Goal: Communication & Community: Participate in discussion

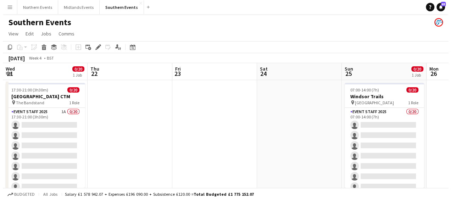
scroll to position [0, 244]
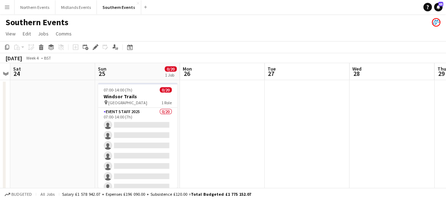
click at [159, 29] on app-page-menu "View Day view expanded Day view collapsed Month view Date picker Jump to [DATE]…" at bounding box center [223, 34] width 446 height 13
click at [7, 9] on app-icon "Menu" at bounding box center [7, 7] width 6 height 6
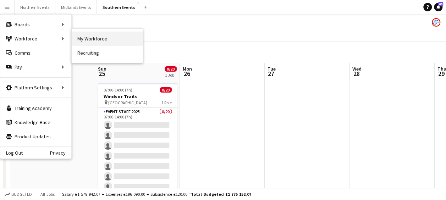
click at [88, 37] on link "My Workforce" at bounding box center [107, 39] width 71 height 14
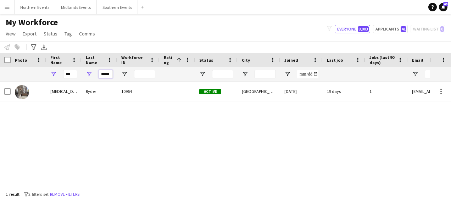
click at [108, 74] on input "*****" at bounding box center [106, 74] width 14 height 9
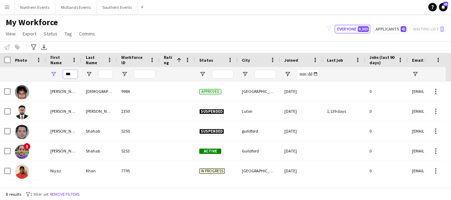
click at [71, 76] on input "***" at bounding box center [70, 74] width 14 height 9
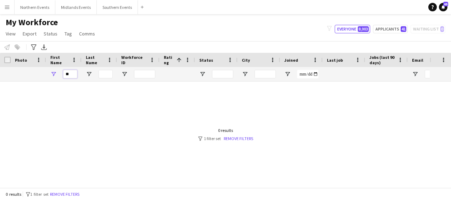
type input "*"
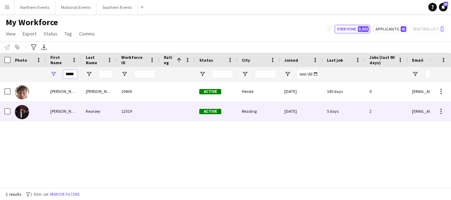
type input "*****"
click at [83, 115] on div "Kearsey" at bounding box center [99, 111] width 35 height 20
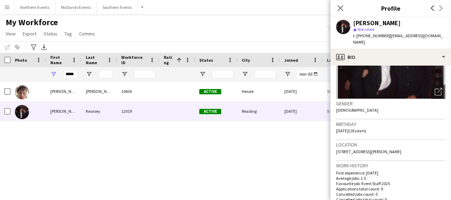
scroll to position [62, 0]
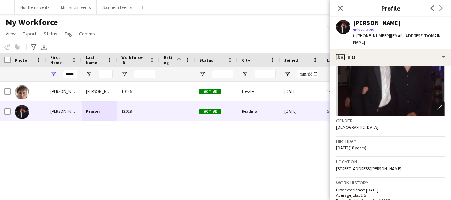
drag, startPoint x: 387, startPoint y: 36, endPoint x: 452, endPoint y: 46, distance: 66.4
click at [446, 46] on html "Menu Boards Boards Boards All jobs Status Workforce Workforce My Workforce Recr…" at bounding box center [225, 100] width 451 height 200
click at [421, 26] on div "[PERSON_NAME]" at bounding box center [399, 23] width 92 height 6
drag, startPoint x: 387, startPoint y: 35, endPoint x: 425, endPoint y: 35, distance: 38.3
click at [425, 35] on span "| [EMAIL_ADDRESS][DOMAIN_NAME]" at bounding box center [398, 39] width 90 height 12
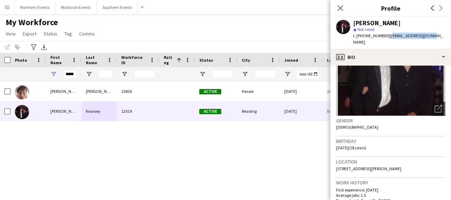
copy span "[EMAIL_ADDRESS][DOMAIN_NAME]"
click at [111, 8] on button "Southern Events Close" at bounding box center [117, 7] width 41 height 14
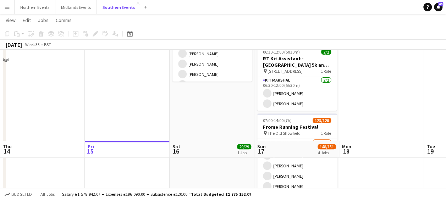
scroll to position [197, 0]
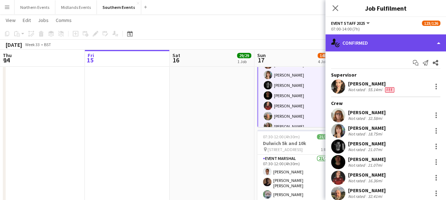
click at [376, 39] on div "single-neutral-actions-check-2 Confirmed" at bounding box center [385, 42] width 121 height 17
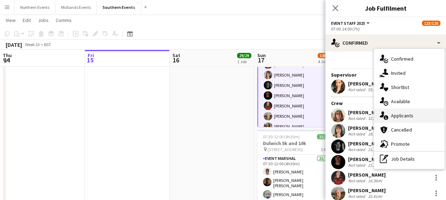
click at [401, 113] on div "single-neutral-actions-information Applicants" at bounding box center [409, 116] width 70 height 14
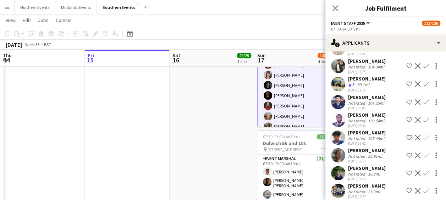
scroll to position [93, 0]
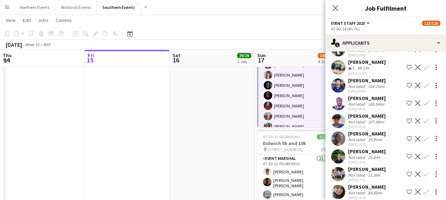
click at [423, 136] on app-icon "Confirm" at bounding box center [426, 139] width 6 height 6
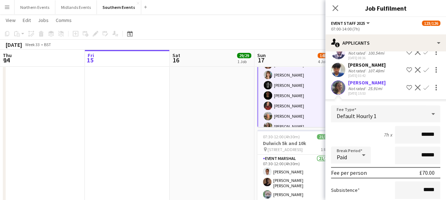
scroll to position [191, 0]
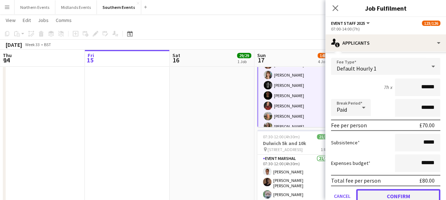
click at [393, 189] on button "Confirm" at bounding box center [398, 196] width 84 height 14
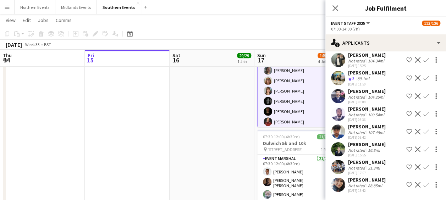
scroll to position [75, 0]
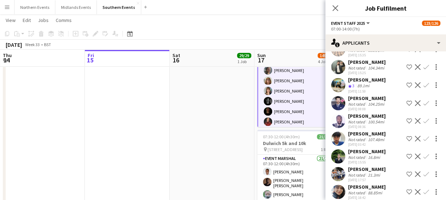
click at [423, 154] on app-icon "Confirm" at bounding box center [426, 157] width 6 height 6
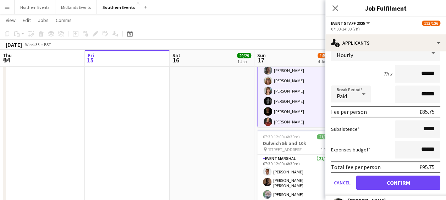
scroll to position [205, 0]
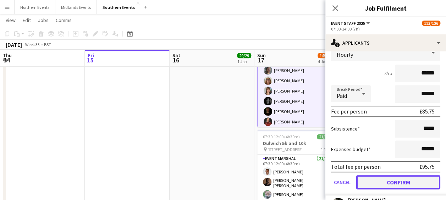
click at [394, 175] on button "Confirm" at bounding box center [398, 182] width 84 height 14
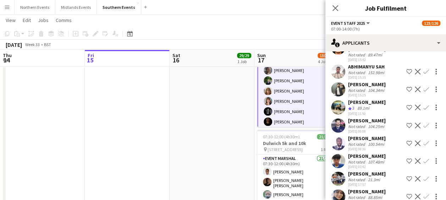
scroll to position [57, 0]
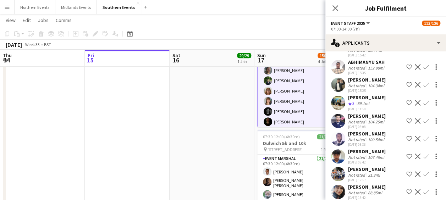
click at [423, 171] on app-icon "Confirm" at bounding box center [426, 174] width 6 height 6
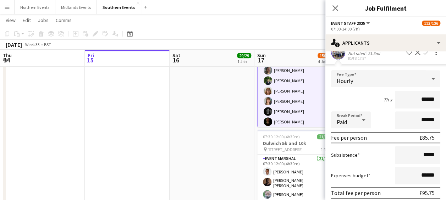
scroll to position [197, 0]
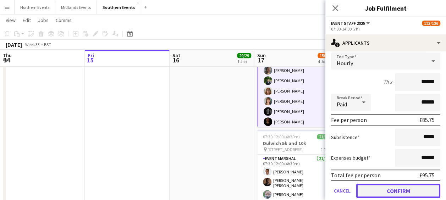
click at [390, 185] on button "Confirm" at bounding box center [398, 191] width 84 height 14
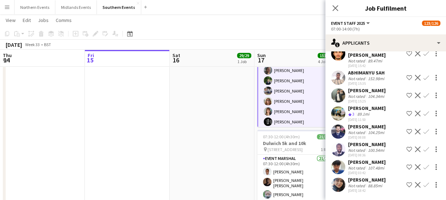
scroll to position [18, 0]
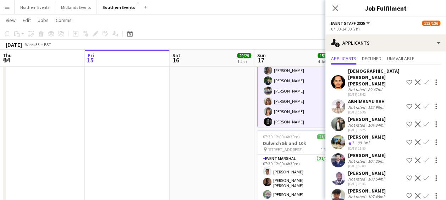
click at [197, 117] on app-date-cell "08:00-12:00 (4h) 29/29 Greenwich 5k and 10k pin Greenwich Park Bandstand 1 Role…" at bounding box center [212, 66] width 85 height 368
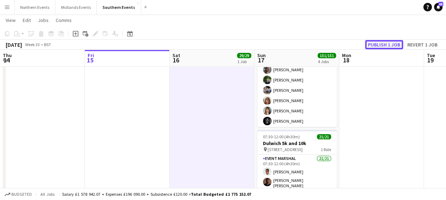
click at [373, 47] on button "Publish 1 job" at bounding box center [384, 44] width 38 height 9
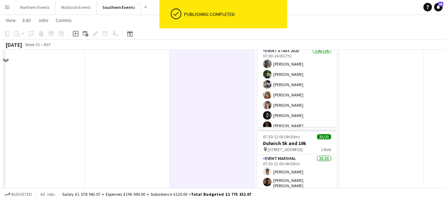
scroll to position [112, 0]
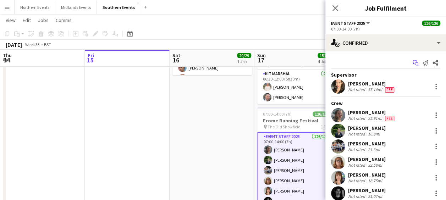
click at [413, 65] on icon "Start chat" at bounding box center [416, 63] width 6 height 6
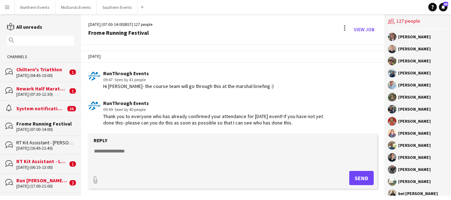
scroll to position [1098, 0]
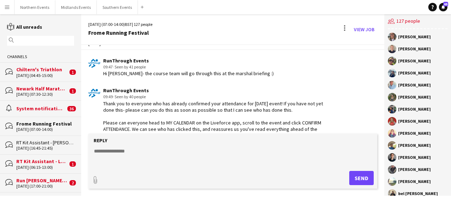
click at [46, 70] on div "Chiltern's Triathlon" at bounding box center [41, 69] width 51 height 6
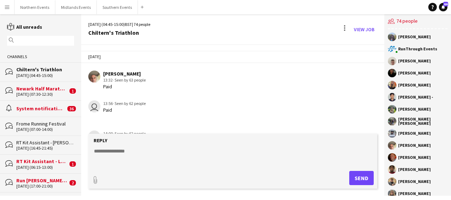
scroll to position [944, 0]
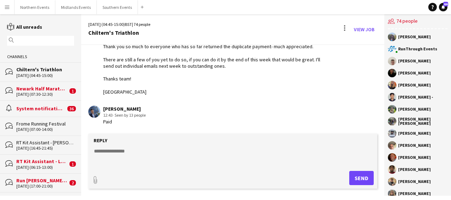
click at [36, 123] on div "Frome Running Festival" at bounding box center [45, 124] width 58 height 6
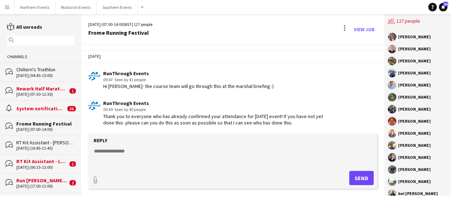
scroll to position [1098, 0]
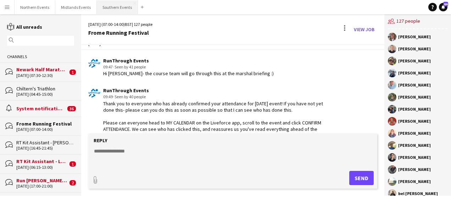
click at [110, 6] on button "Southern Events Close" at bounding box center [117, 7] width 41 height 14
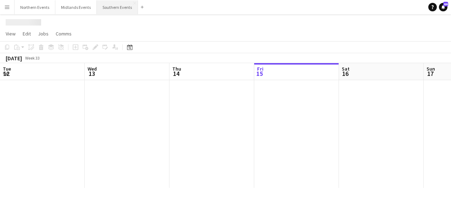
click at [115, 11] on button "Southern Events Close" at bounding box center [117, 7] width 41 height 14
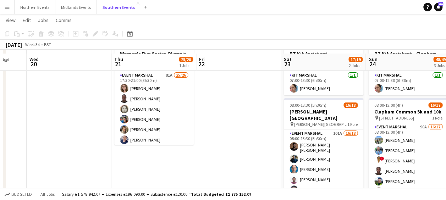
scroll to position [46, 0]
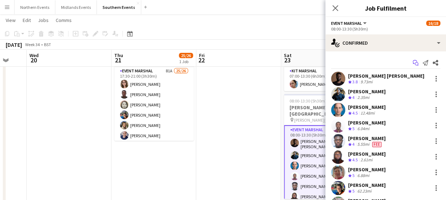
click at [413, 60] on icon at bounding box center [415, 62] width 4 height 4
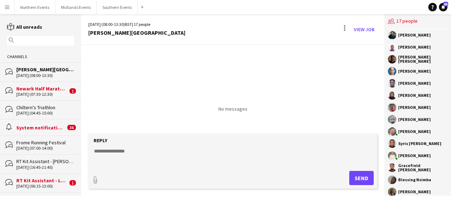
scroll to position [45, 0]
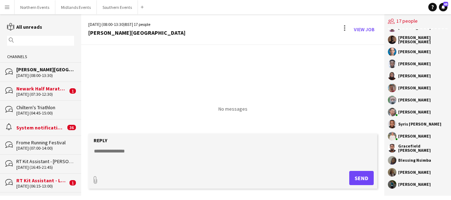
drag, startPoint x: 399, startPoint y: 48, endPoint x: 435, endPoint y: 183, distance: 139.3
click at [435, 183] on div "RunThrough Events [PERSON_NAME] [PERSON_NAME] [PERSON_NAME] [PERSON_NAME] [PERS…" at bounding box center [418, 112] width 67 height 167
copy div "[PERSON_NAME] [PERSON_NAME] [PERSON_NAME] [PERSON_NAME] [PERSON_NAME] [PERSON_N…"
click at [219, 74] on div "No messages" at bounding box center [232, 78] width 303 height 67
click at [346, 27] on div at bounding box center [344, 27] width 1 height 1
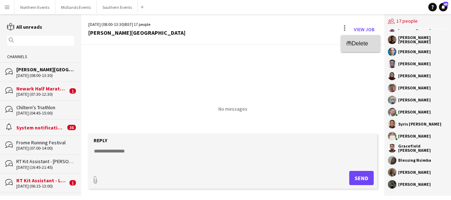
click at [356, 43] on span "Delete" at bounding box center [360, 43] width 16 height 6
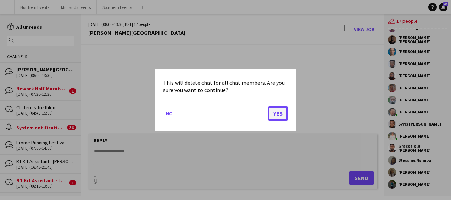
click at [274, 112] on button "Yes" at bounding box center [278, 113] width 20 height 14
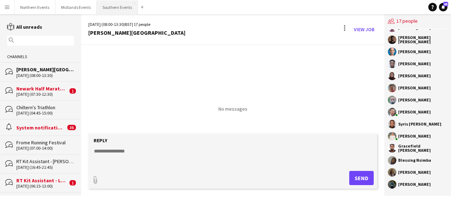
click at [114, 0] on button "Southern Events Close" at bounding box center [117, 7] width 41 height 14
click at [115, 10] on button "Southern Events Close" at bounding box center [117, 7] width 41 height 14
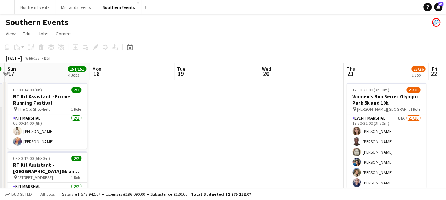
scroll to position [0, 263]
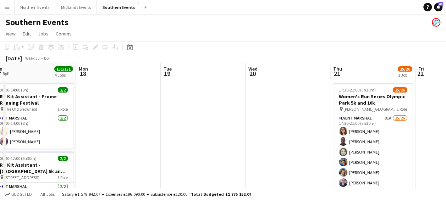
drag, startPoint x: 232, startPoint y: 121, endPoint x: 283, endPoint y: 163, distance: 66.0
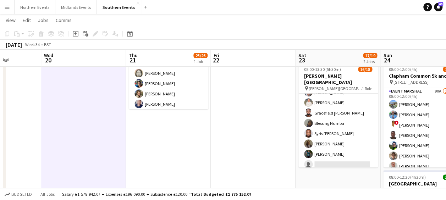
scroll to position [114, 0]
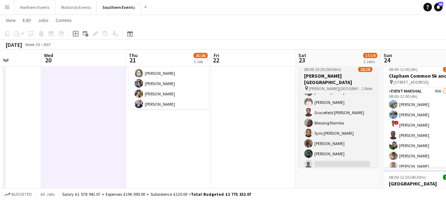
click at [330, 73] on h3 "[PERSON_NAME][GEOGRAPHIC_DATA]" at bounding box center [337, 79] width 79 height 13
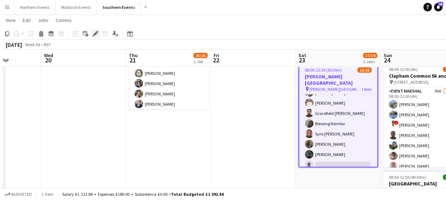
click at [94, 35] on icon "Edit" at bounding box center [96, 34] width 6 height 6
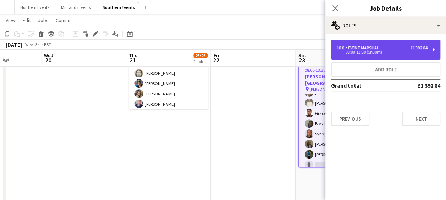
click at [355, 45] on div "18 x Event Marshal £1 392.84 08:00-13:30 (5h30m)" at bounding box center [385, 50] width 109 height 20
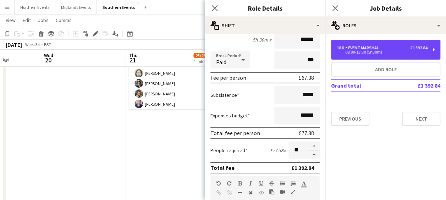
scroll to position [91, 0]
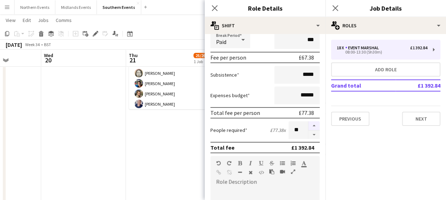
click at [308, 125] on button "button" at bounding box center [313, 125] width 11 height 9
type input "**"
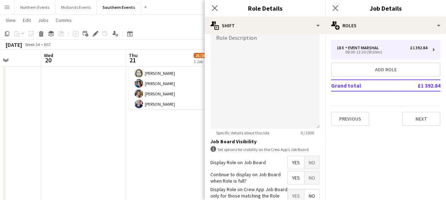
scroll to position [280, 0]
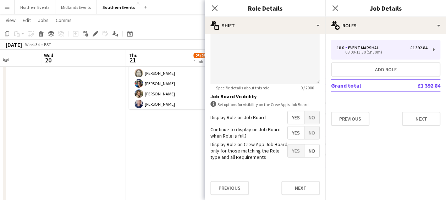
click at [294, 196] on div "Previous Next" at bounding box center [264, 188] width 109 height 26
click at [294, 187] on button "Next" at bounding box center [300, 188] width 38 height 14
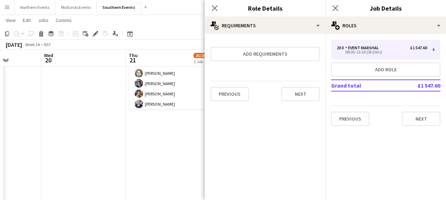
scroll to position [0, 0]
click at [298, 93] on button "Next" at bounding box center [300, 94] width 38 height 14
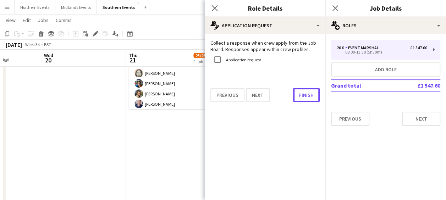
click at [298, 93] on button "Finish" at bounding box center [306, 95] width 27 height 14
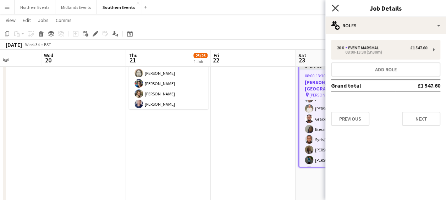
click at [332, 8] on icon "Close pop-in" at bounding box center [335, 8] width 7 height 7
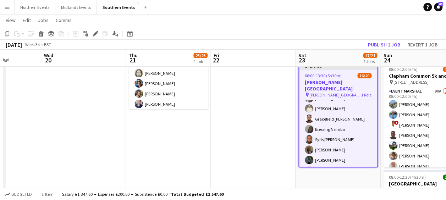
click at [313, 28] on app-page-menu "View Day view expanded Day view collapsed Month view Date picker Jump to [DATE]…" at bounding box center [223, 20] width 446 height 13
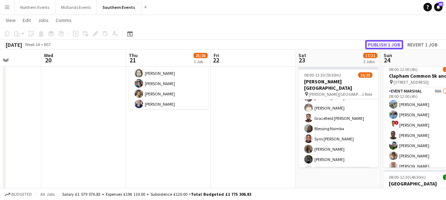
click at [374, 43] on button "Publish 1 job" at bounding box center [384, 44] width 38 height 9
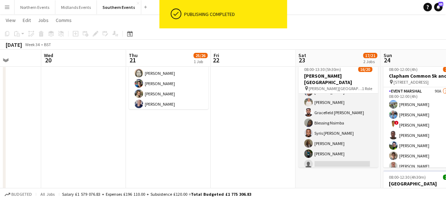
click at [342, 111] on app-card-role "Event Marshal 101A 16/20 08:00-13:30 (5h30m) [PERSON_NAME] [PERSON_NAME] [PERSO…" at bounding box center [337, 91] width 79 height 222
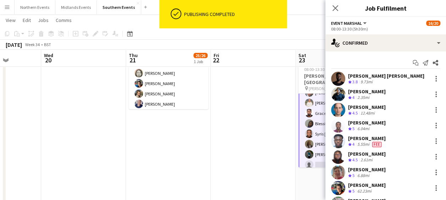
scroll to position [114, 0]
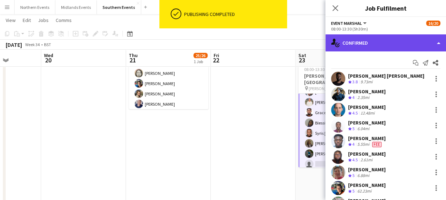
click at [386, 50] on div "single-neutral-actions-check-2 Confirmed" at bounding box center [385, 42] width 121 height 17
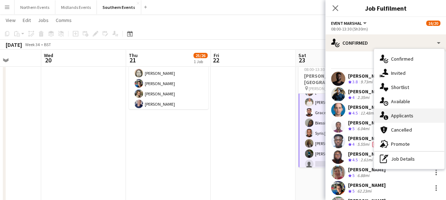
click at [397, 118] on div "single-neutral-actions-information Applicants" at bounding box center [409, 116] width 70 height 14
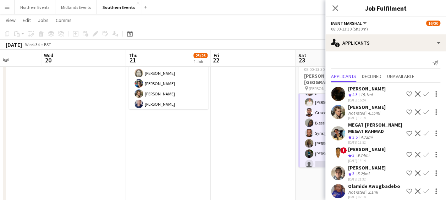
click at [423, 93] on app-icon "Confirm" at bounding box center [426, 94] width 6 height 6
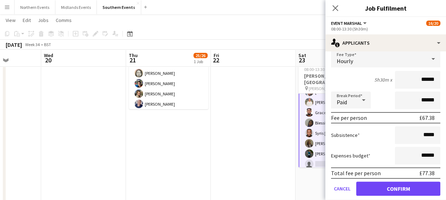
scroll to position [66, 0]
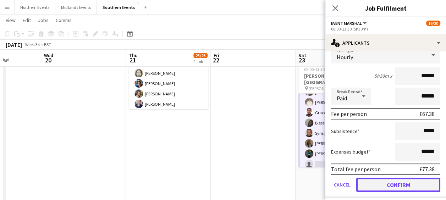
click at [387, 184] on button "Confirm" at bounding box center [398, 185] width 84 height 14
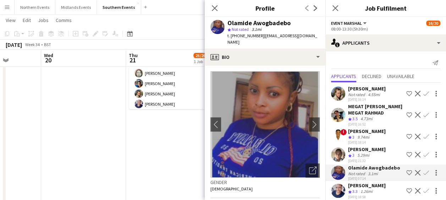
scroll to position [0, 0]
click at [210, 8] on app-icon "Close pop-in" at bounding box center [215, 8] width 10 height 10
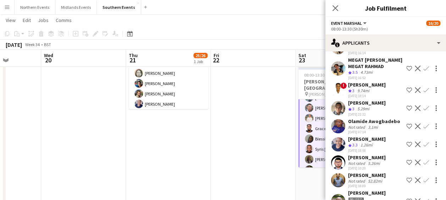
scroll to position [49, 0]
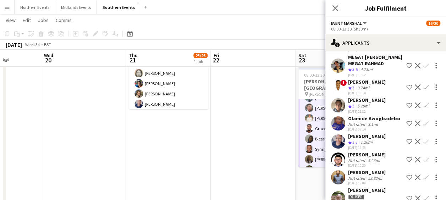
click at [423, 144] on app-icon "Confirm" at bounding box center [426, 142] width 6 height 6
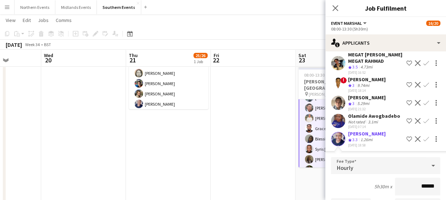
scroll to position [231, 0]
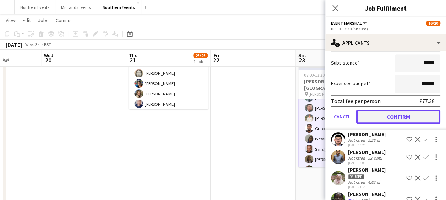
click at [390, 122] on button "Confirm" at bounding box center [398, 117] width 84 height 14
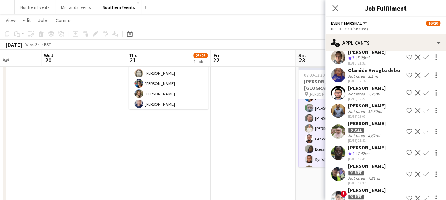
scroll to position [99, 0]
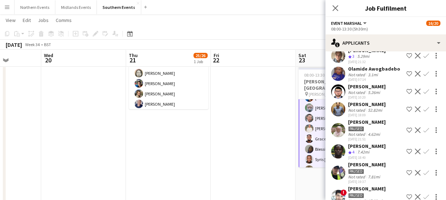
click at [423, 154] on app-icon "Confirm" at bounding box center [426, 152] width 6 height 6
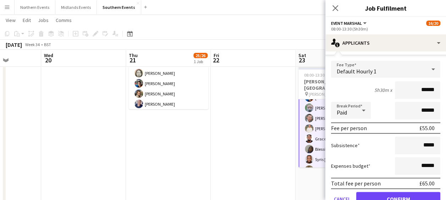
scroll to position [245, 0]
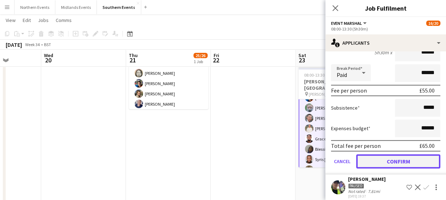
click at [392, 169] on button "Confirm" at bounding box center [398, 161] width 84 height 14
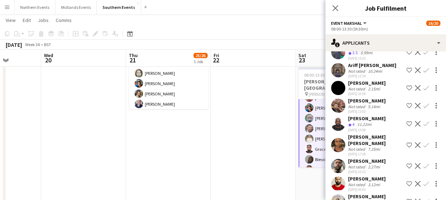
scroll to position [729, 0]
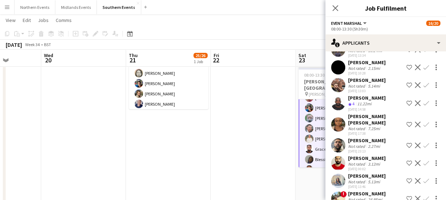
click at [423, 106] on app-icon "Confirm" at bounding box center [426, 103] width 6 height 6
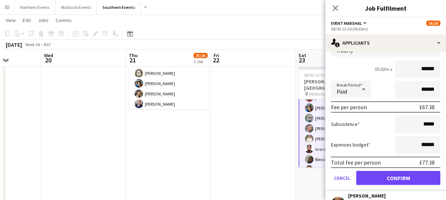
scroll to position [817, 0]
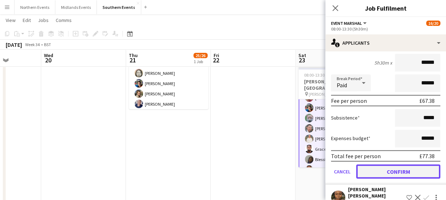
click at [399, 179] on button "Confirm" at bounding box center [398, 172] width 84 height 14
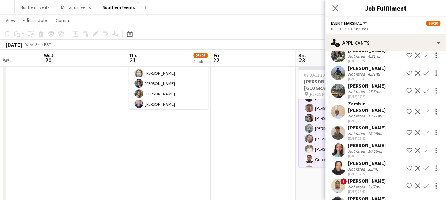
scroll to position [1728, 0]
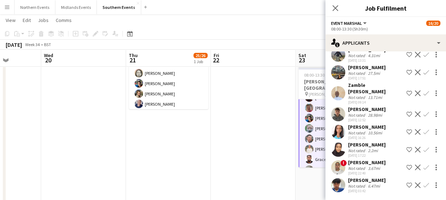
click at [284, 181] on app-date-cell at bounding box center [253, 185] width 85 height 368
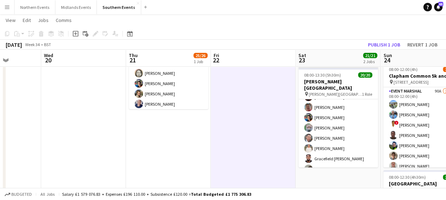
scroll to position [114, 0]
click at [380, 45] on button "Publish 1 job" at bounding box center [384, 44] width 38 height 9
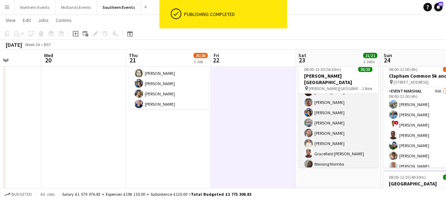
click at [340, 103] on app-card-role "Event Marshal 20/20 08:00-13:30 (5h30m) [PERSON_NAME] [PERSON_NAME] [PERSON_NAM…" at bounding box center [337, 91] width 79 height 222
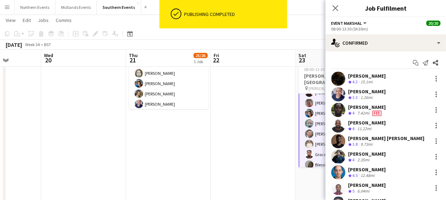
scroll to position [114, 0]
click at [413, 62] on icon "Start chat" at bounding box center [416, 63] width 6 height 6
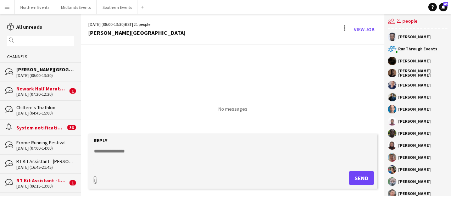
click at [127, 150] on textarea at bounding box center [234, 157] width 282 height 18
paste textarea "**********"
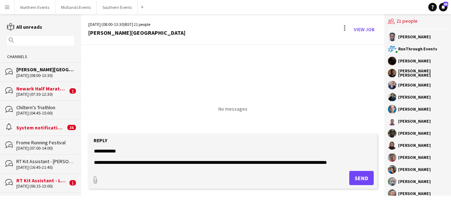
scroll to position [399, 0]
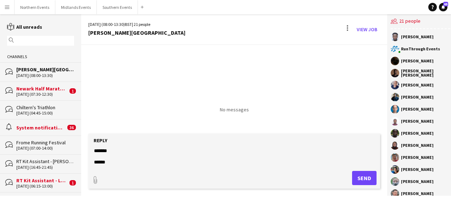
type textarea "**********"
click at [359, 176] on button "Send" at bounding box center [364, 178] width 24 height 14
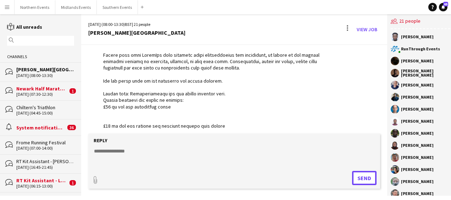
scroll to position [442, 0]
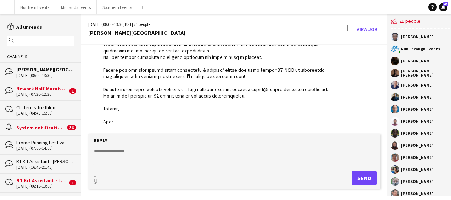
click at [7, 9] on app-icon "Menu" at bounding box center [7, 7] width 6 height 6
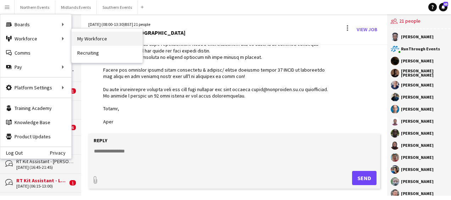
click at [93, 36] on link "My Workforce" at bounding box center [107, 39] width 71 height 14
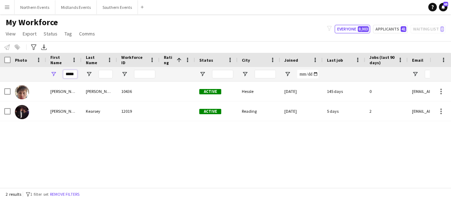
click at [71, 75] on input "*****" at bounding box center [70, 74] width 14 height 9
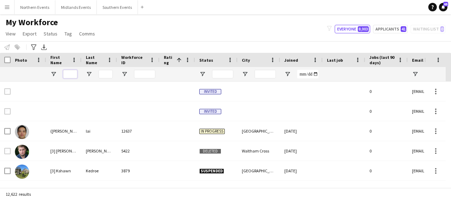
paste input "******"
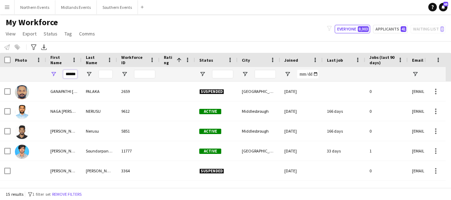
type input "******"
click at [105, 74] on input "Last Name Filter Input" at bounding box center [106, 74] width 14 height 9
paste input "******"
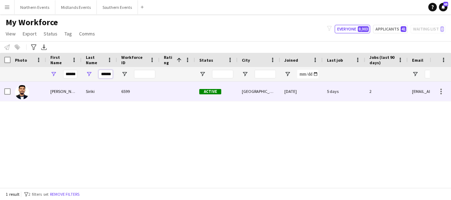
type input "******"
click at [97, 98] on div "Siriki" at bounding box center [99, 92] width 35 height 20
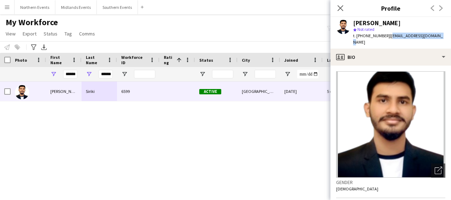
drag, startPoint x: 389, startPoint y: 34, endPoint x: 440, endPoint y: 35, distance: 51.1
click at [440, 35] on div "[PERSON_NAME] star Not rated t. [PHONE_NUMBER] | [EMAIL_ADDRESS][DOMAIN_NAME]" at bounding box center [391, 33] width 121 height 32
copy span "[EMAIL_ADDRESS][DOMAIN_NAME]"
click at [5, 7] on app-icon "Menu" at bounding box center [7, 7] width 6 height 6
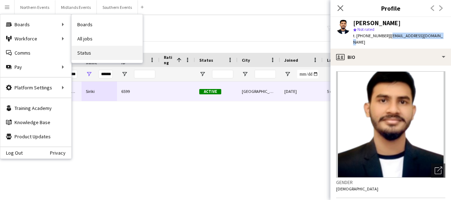
click at [88, 53] on link "Status" at bounding box center [107, 53] width 71 height 14
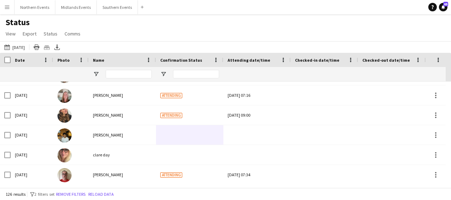
click at [183, 45] on div "[DATE] [DATE] [DATE] This Week This Month [DATE] Last Week Last Month [DATE] Ne…" at bounding box center [225, 47] width 451 height 12
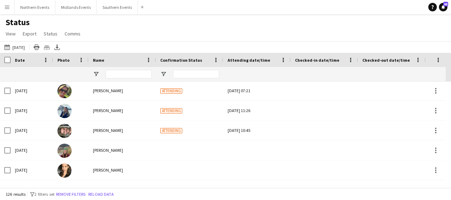
click at [9, 8] on app-icon "Menu" at bounding box center [7, 7] width 6 height 6
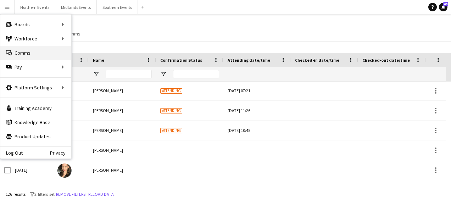
click at [27, 54] on link "Comms Comms" at bounding box center [35, 53] width 71 height 14
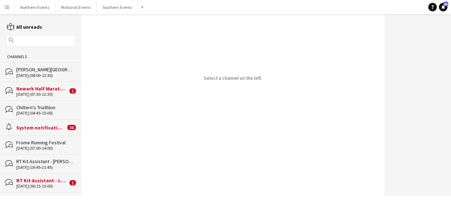
click at [32, 146] on div "[DATE] (07:00-14:00)" at bounding box center [45, 148] width 58 height 5
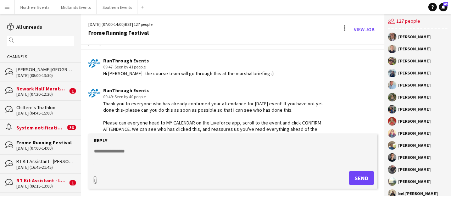
click at [115, 157] on textarea at bounding box center [234, 157] width 282 height 18
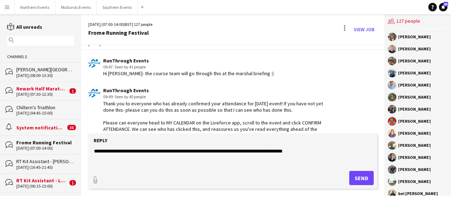
type textarea "**********"
click at [359, 177] on button "Send" at bounding box center [361, 178] width 24 height 14
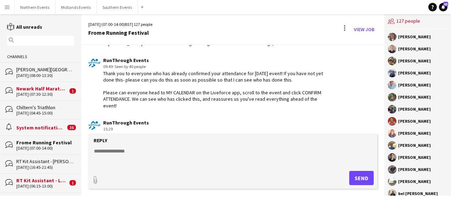
click at [44, 72] on div "[PERSON_NAME][GEOGRAPHIC_DATA]" at bounding box center [45, 69] width 58 height 6
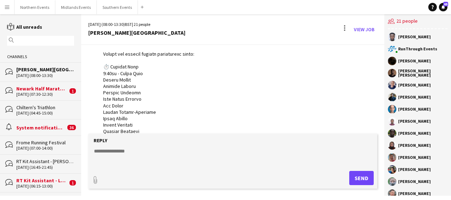
scroll to position [64, 0]
